Goal: Transaction & Acquisition: Register for event/course

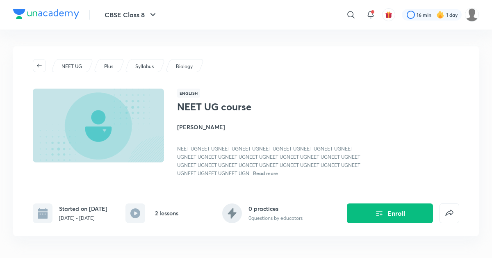
click at [376, 174] on div "NEET UG course [PERSON_NAME] UGNEET UGNEET UGNEET UGNEET UGNEET UGNEET UGNEET U…" at bounding box center [318, 139] width 282 height 76
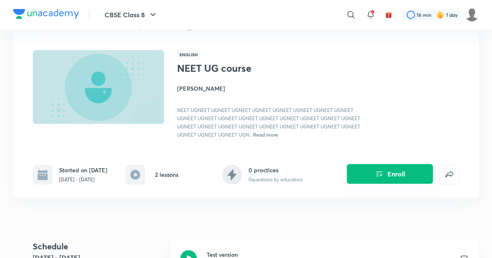
click at [377, 172] on icon "Enroll" at bounding box center [380, 174] width 10 height 10
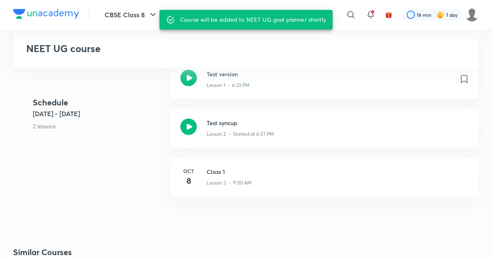
scroll to position [215, 0]
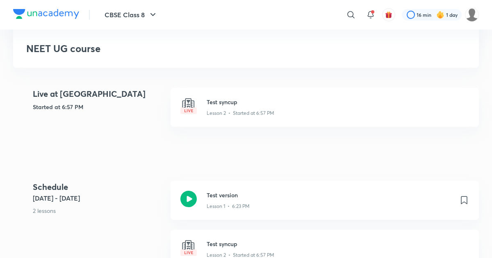
scroll to position [184, 0]
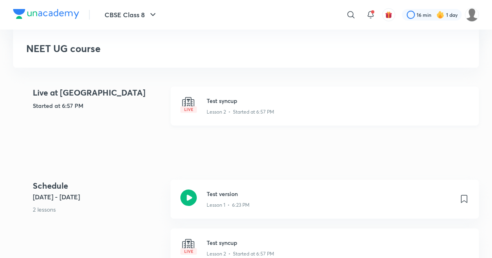
click at [227, 101] on h3 "Test syncup" at bounding box center [338, 100] width 263 height 9
click at [206, 103] on div "Test syncup Lesson 2 • Started at 6:57 PM" at bounding box center [325, 106] width 309 height 39
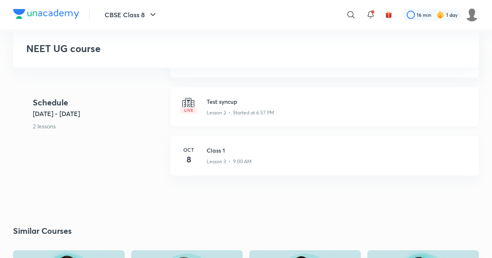
scroll to position [326, 0]
click at [190, 112] on div at bounding box center [189, 105] width 16 height 19
click at [221, 103] on h3 "Test syncup" at bounding box center [338, 100] width 263 height 9
click at [222, 101] on h3 "Test syncup" at bounding box center [338, 100] width 263 height 9
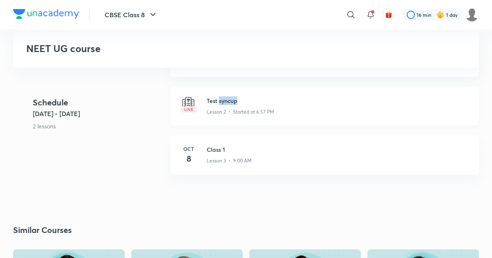
click at [222, 101] on h3 "Test syncup" at bounding box center [338, 100] width 263 height 9
click at [227, 115] on div "Test syncup Lesson 2 • Started at 6:57 PM" at bounding box center [325, 106] width 309 height 39
click at [230, 112] on p "Lesson 2 • Started at 6:57 PM" at bounding box center [241, 111] width 68 height 7
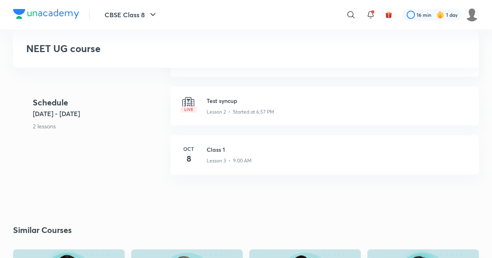
drag, startPoint x: 184, startPoint y: 104, endPoint x: 241, endPoint y: 133, distance: 64.6
click at [241, 133] on div "Test syncup Lesson 2 • Started at 6:57 PM" at bounding box center [325, 111] width 309 height 49
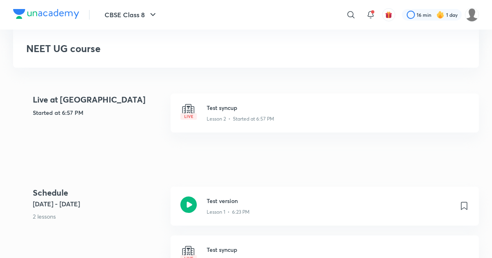
scroll to position [184, 0]
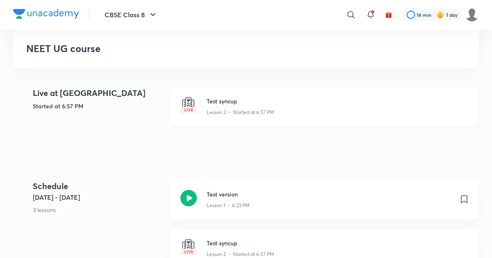
click at [190, 105] on img at bounding box center [189, 105] width 16 height 16
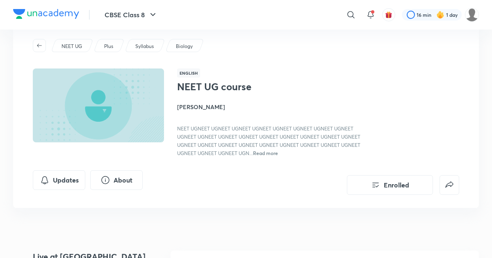
scroll to position [5, 0]
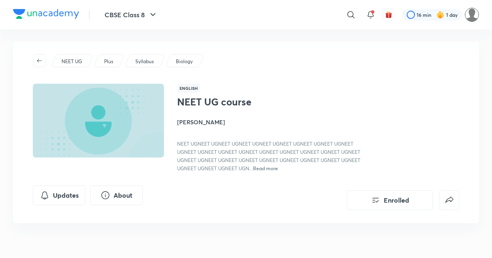
click at [477, 11] on img at bounding box center [472, 15] width 14 height 14
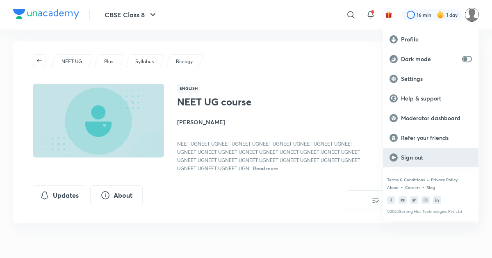
click at [400, 163] on div "Sign out" at bounding box center [431, 158] width 96 height 20
